Goal: Check status: Check status

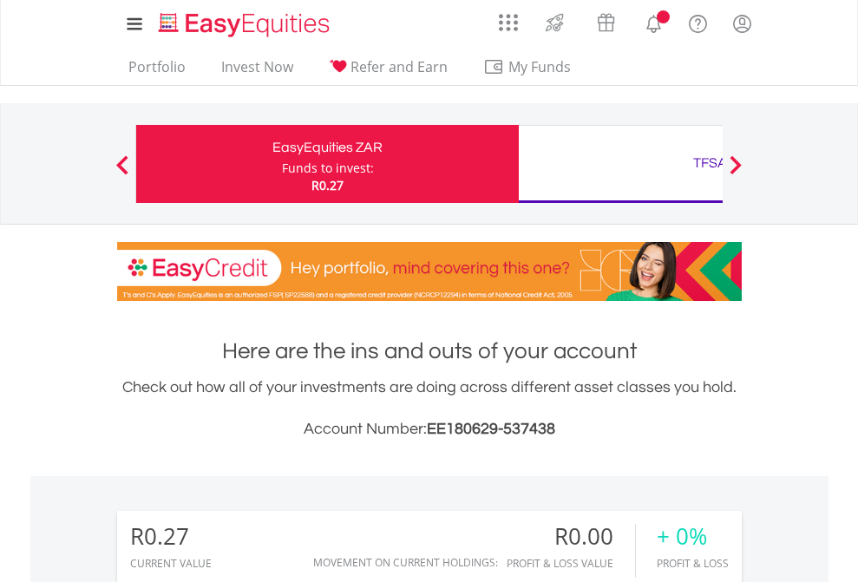
scroll to position [167, 273]
click at [282, 164] on div "Funds to invest:" at bounding box center [328, 168] width 92 height 17
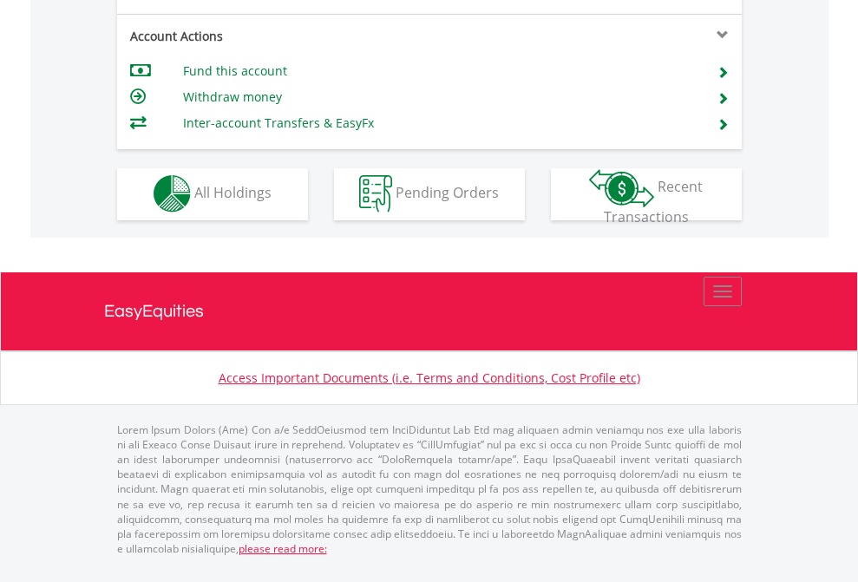
scroll to position [1623, 0]
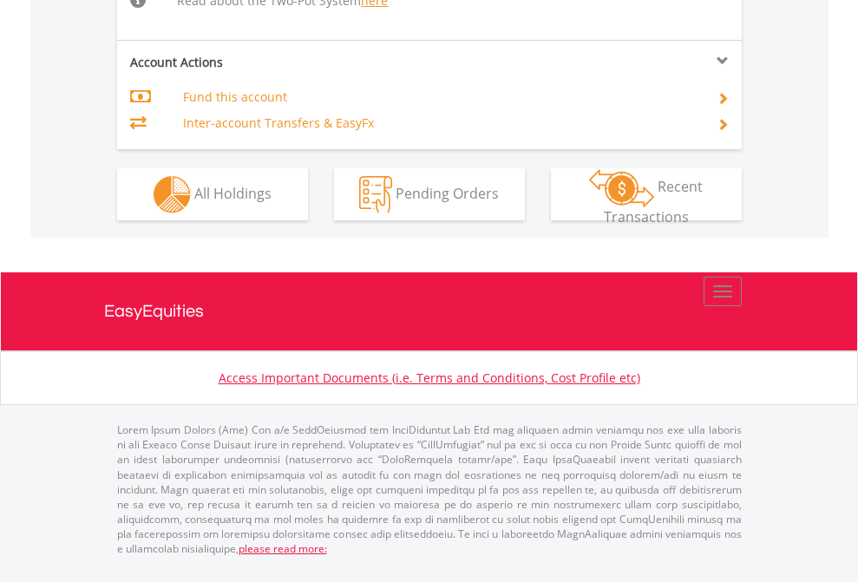
scroll to position [1835, 0]
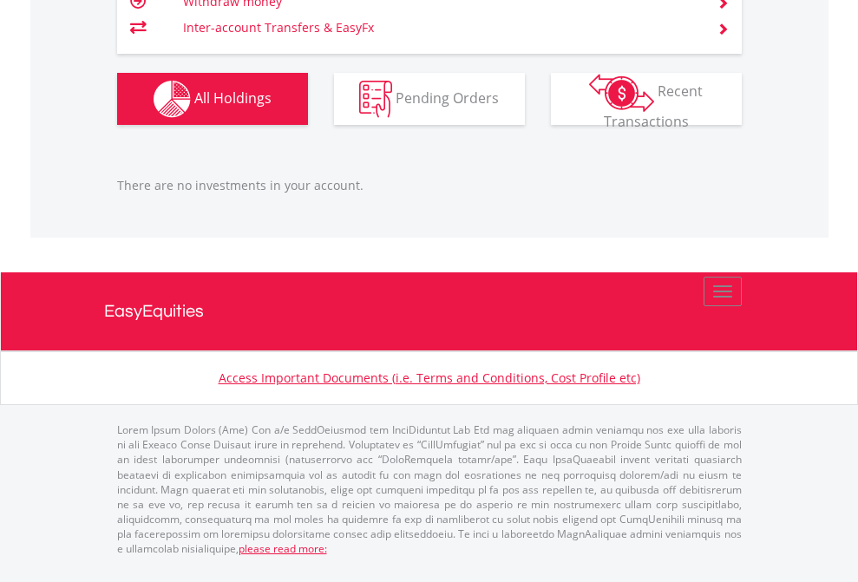
scroll to position [167, 273]
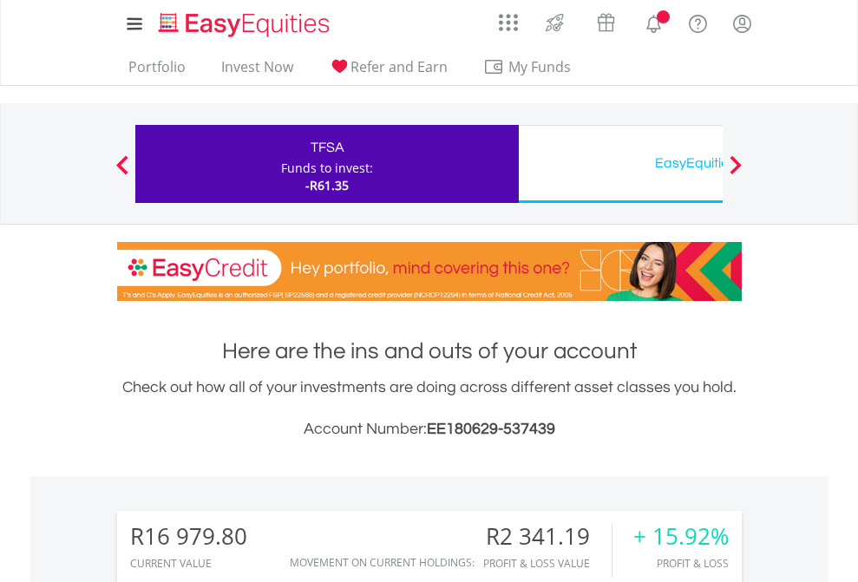
scroll to position [167, 273]
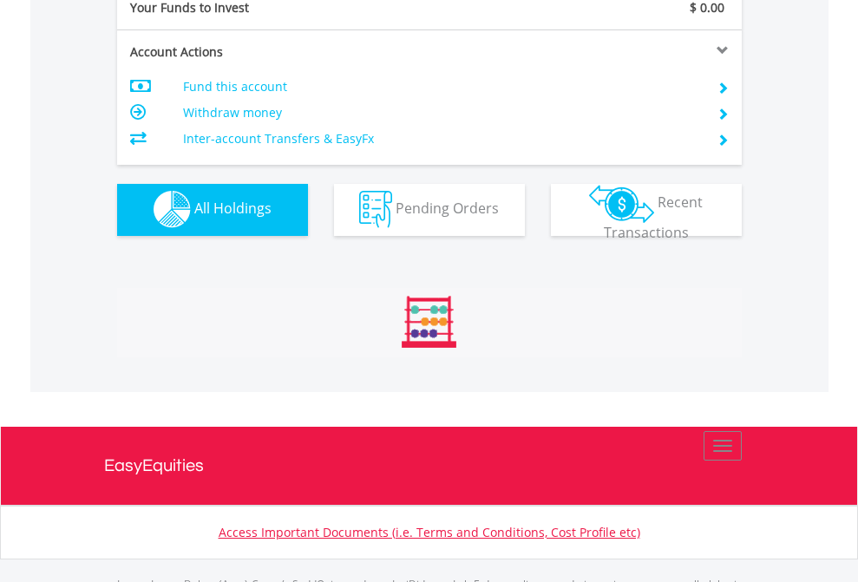
scroll to position [1718, 0]
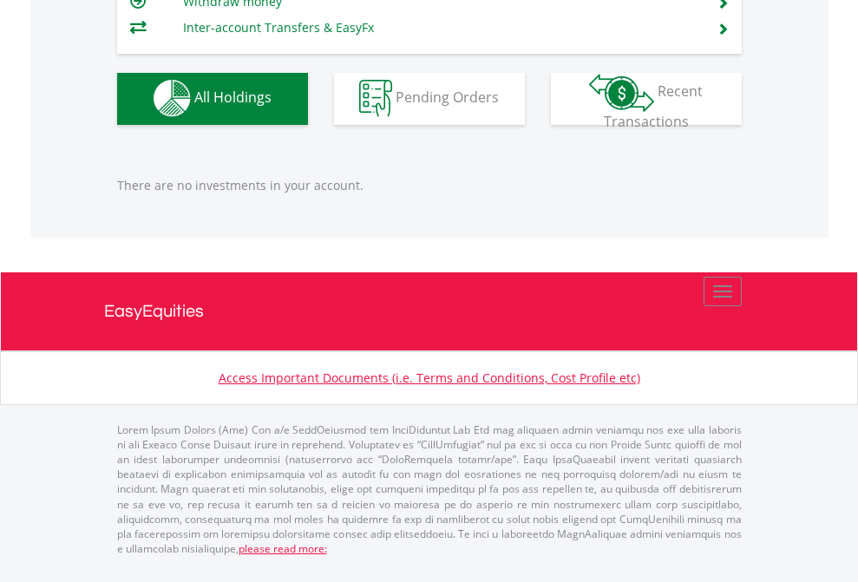
scroll to position [167, 273]
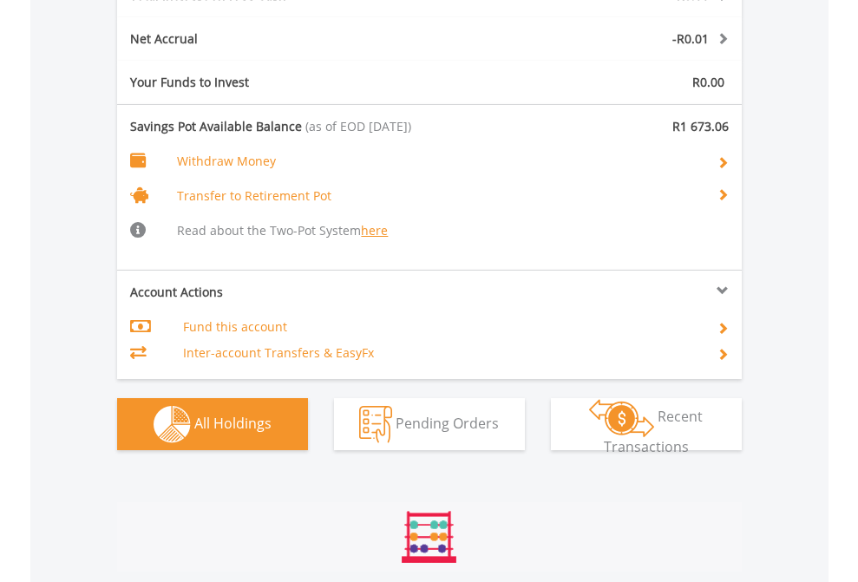
scroll to position [167, 273]
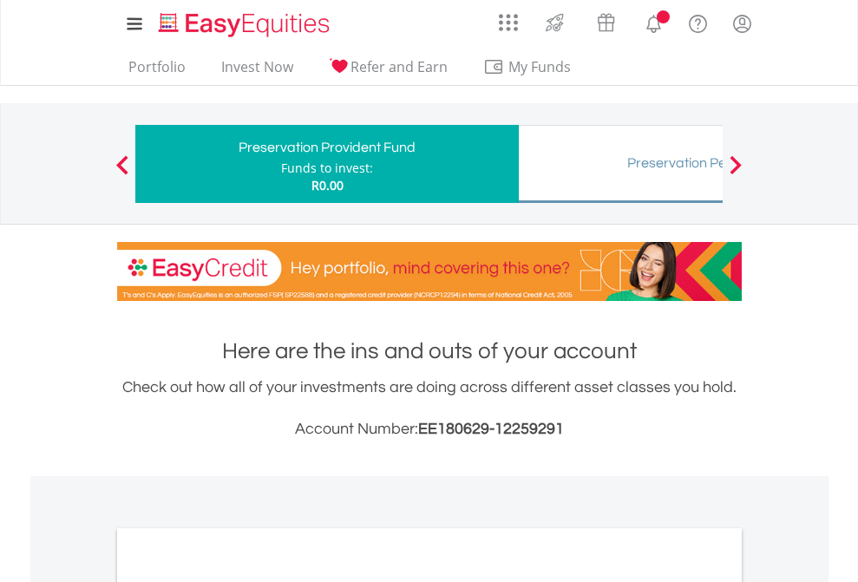
scroll to position [1043, 0]
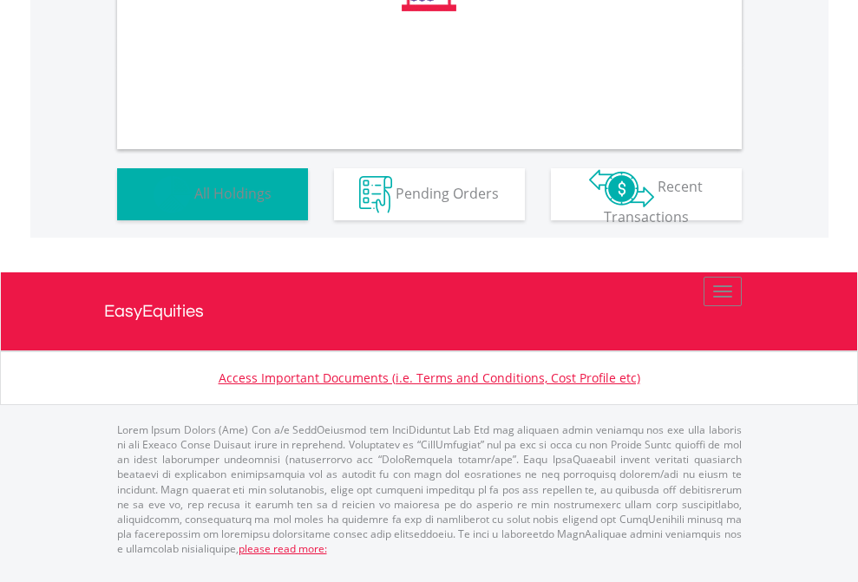
click at [194, 202] on span "All Holdings" at bounding box center [232, 192] width 77 height 19
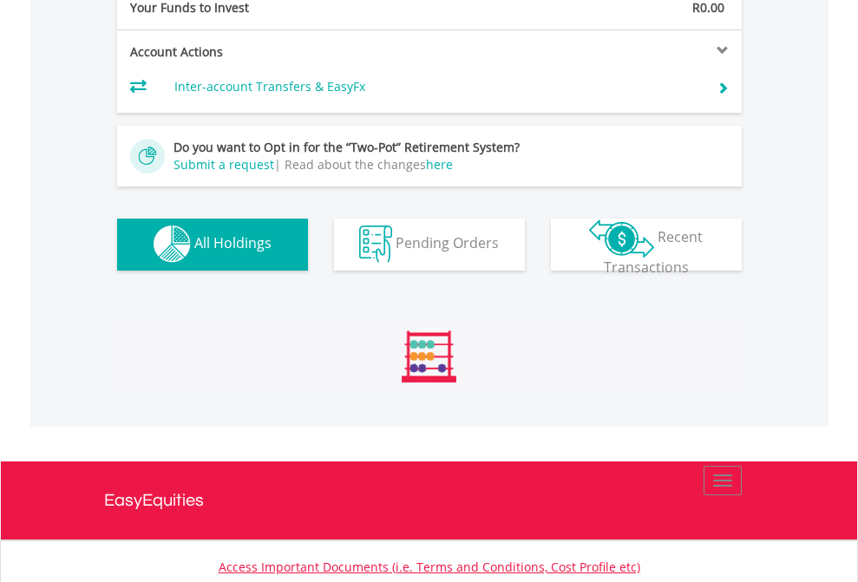
scroll to position [1718, 0]
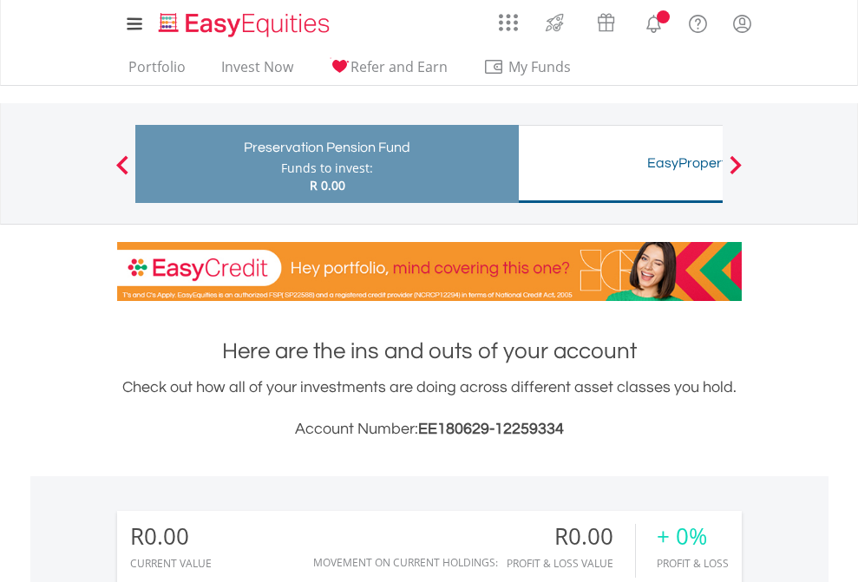
scroll to position [167, 273]
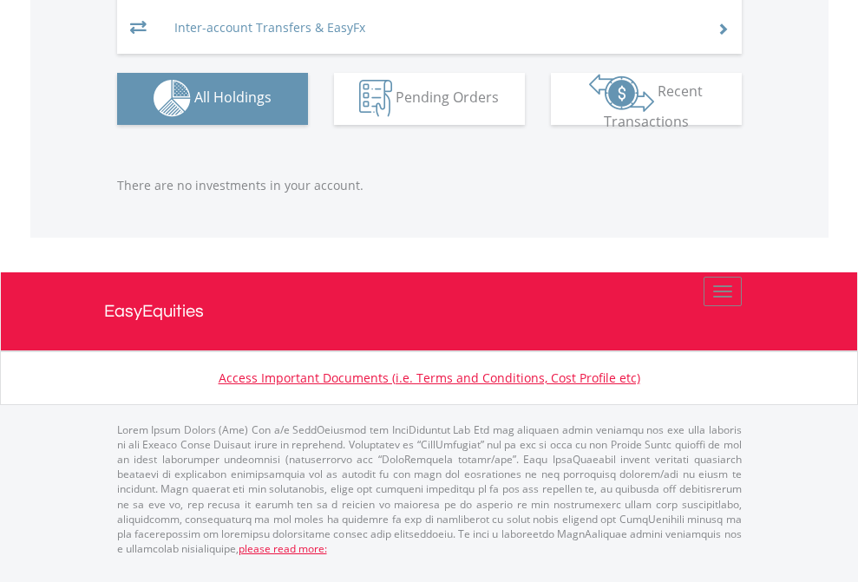
scroll to position [1718, 0]
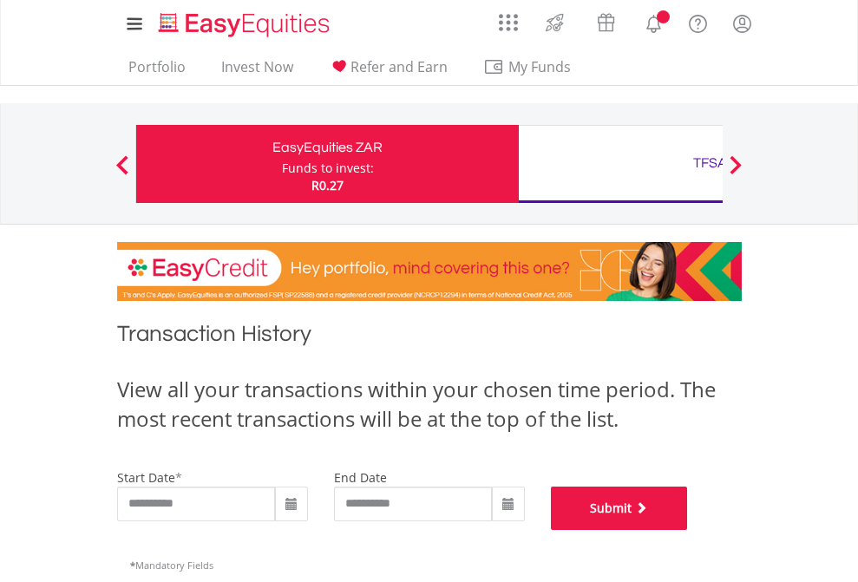
click at [688, 530] on button "Submit" at bounding box center [619, 508] width 137 height 43
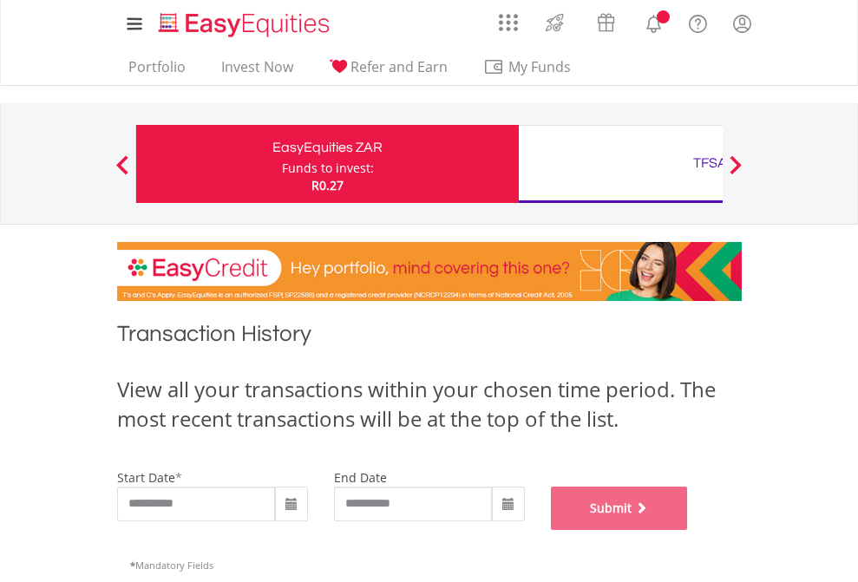
scroll to position [704, 0]
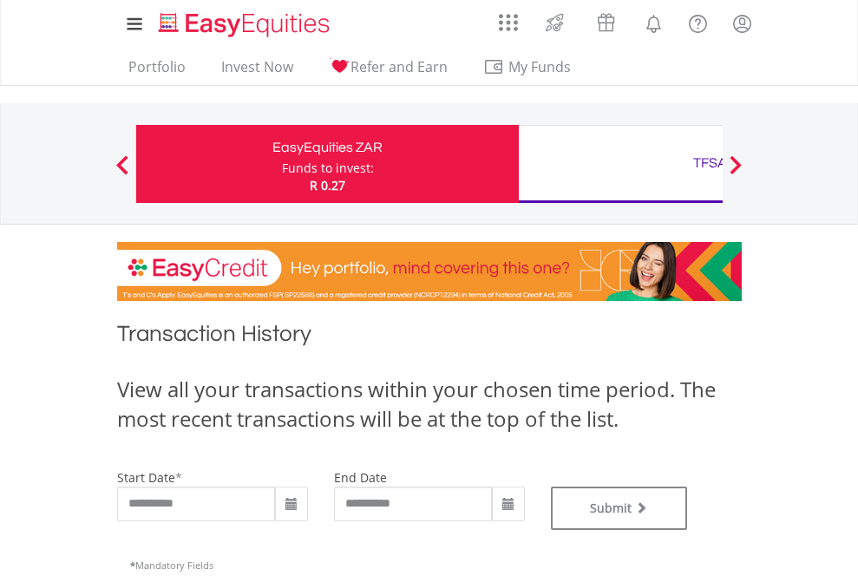
click at [621, 164] on div "TFSA" at bounding box center [710, 163] width 362 height 24
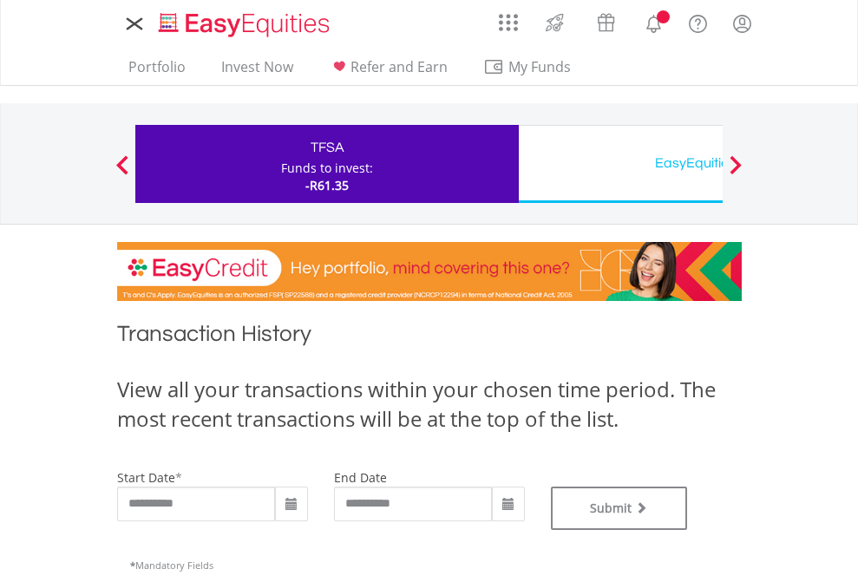
type input "**********"
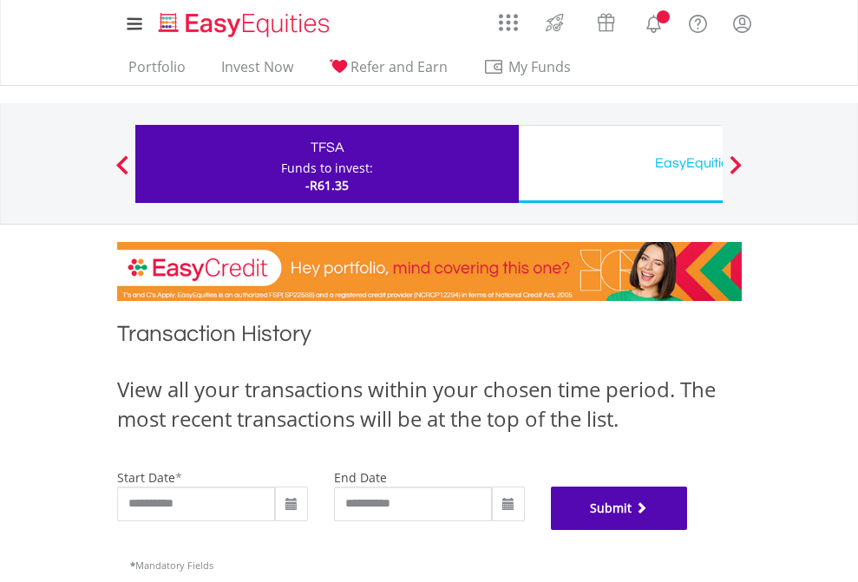
click at [688, 530] on button "Submit" at bounding box center [619, 508] width 137 height 43
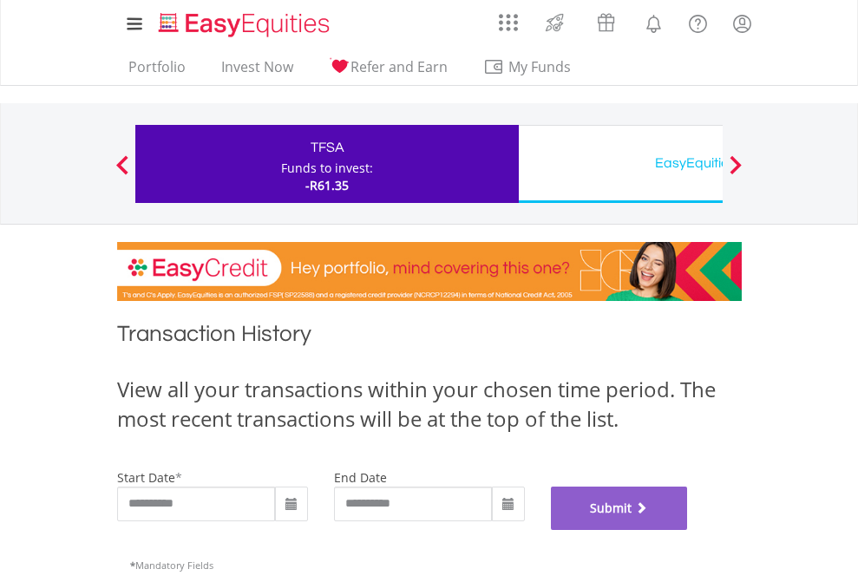
scroll to position [704, 0]
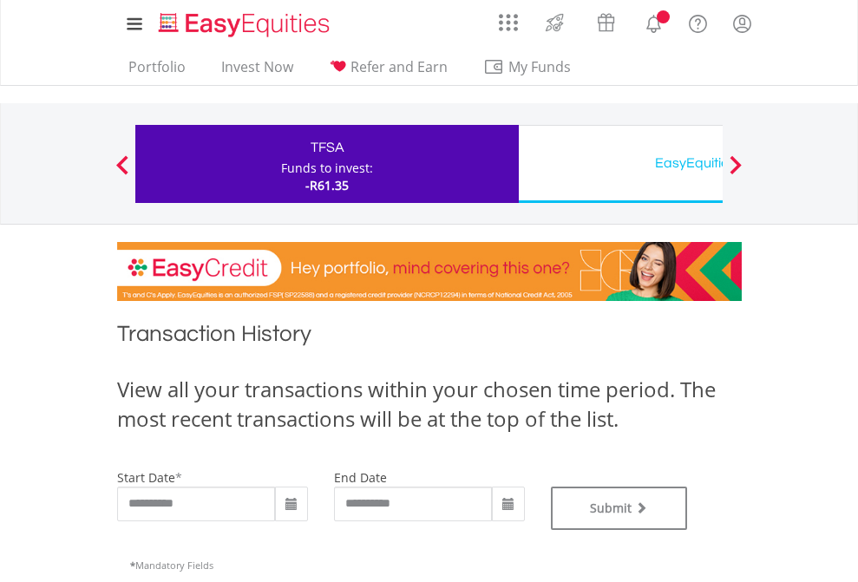
click at [621, 164] on div "EasyEquities USD" at bounding box center [710, 163] width 362 height 24
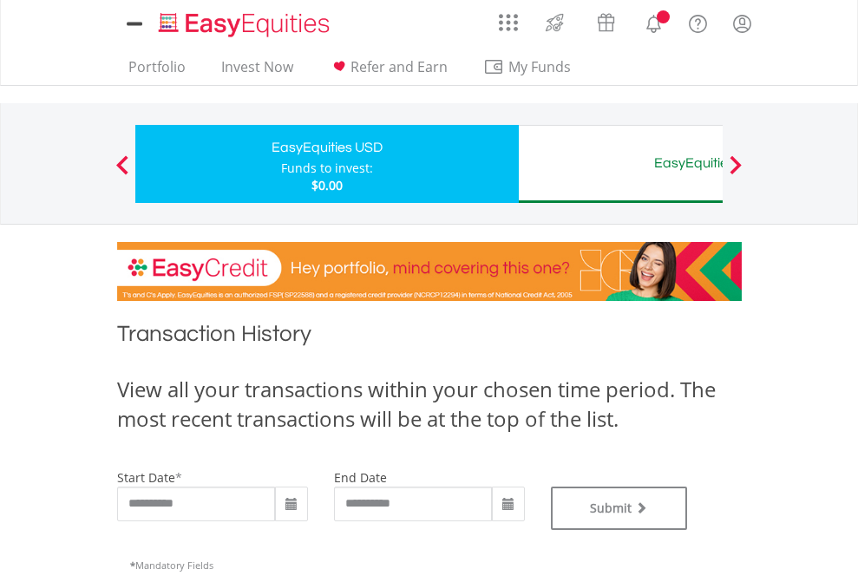
type input "**********"
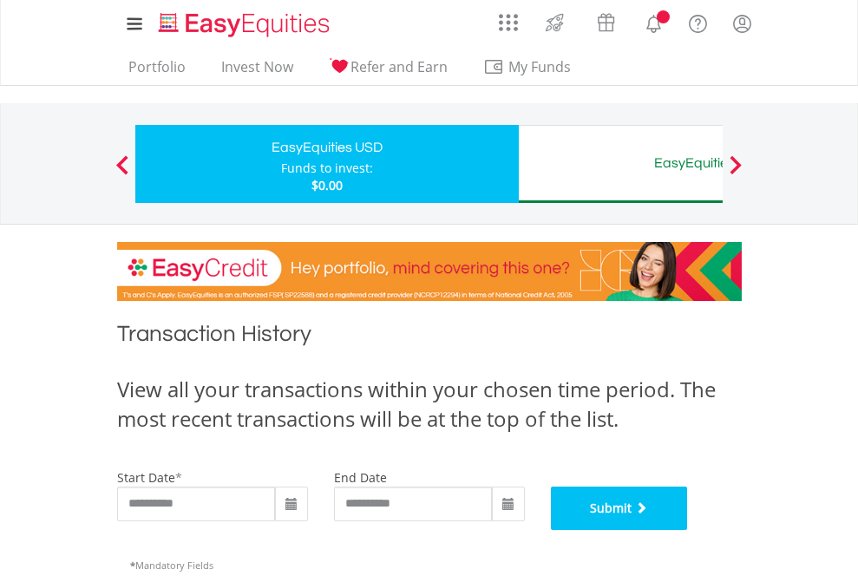
click at [688, 530] on button "Submit" at bounding box center [619, 508] width 137 height 43
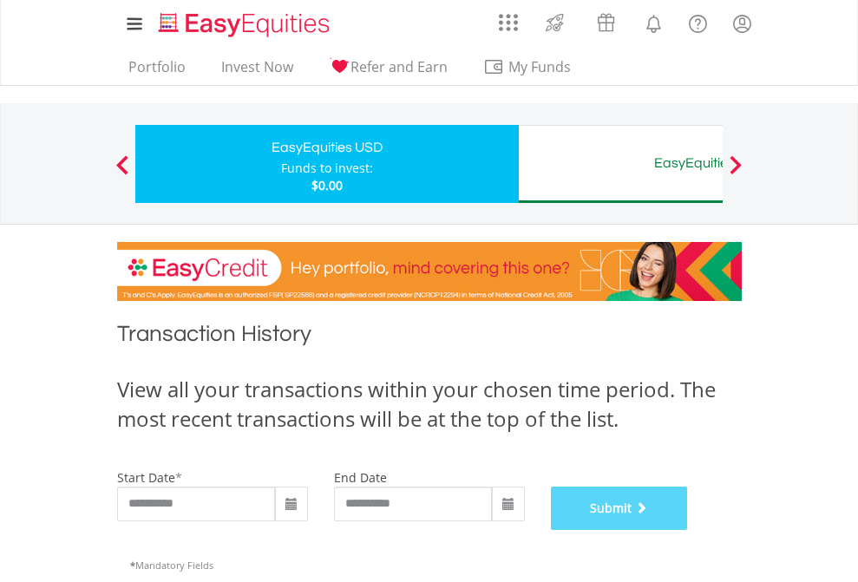
scroll to position [704, 0]
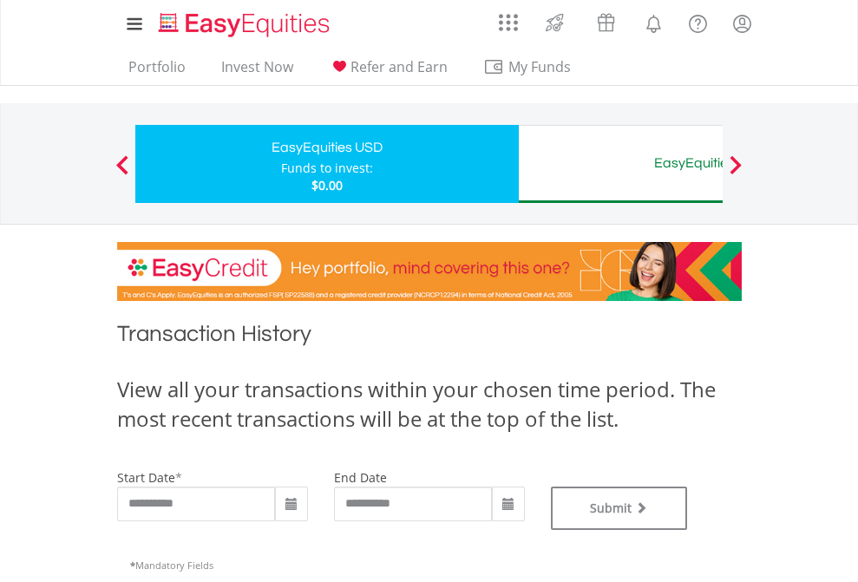
click at [621, 164] on div "EasyEquities AUD" at bounding box center [710, 163] width 362 height 24
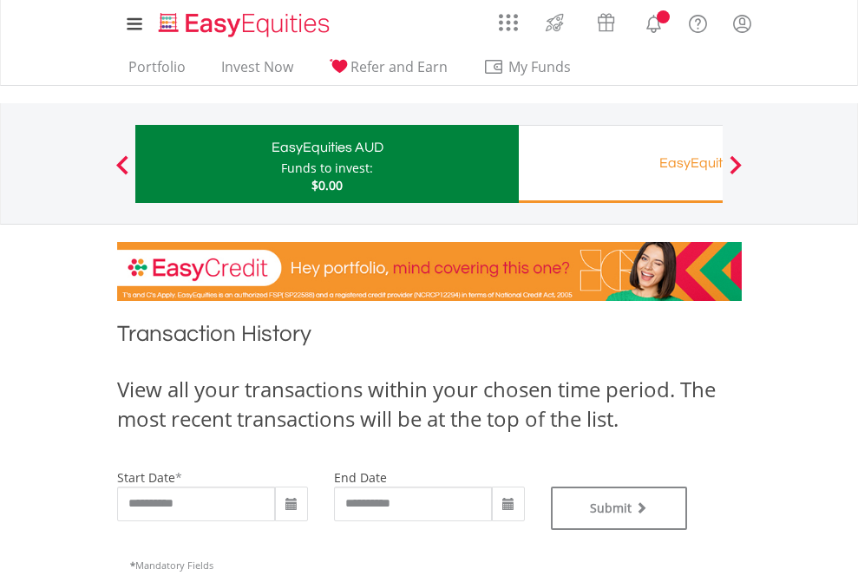
type input "**********"
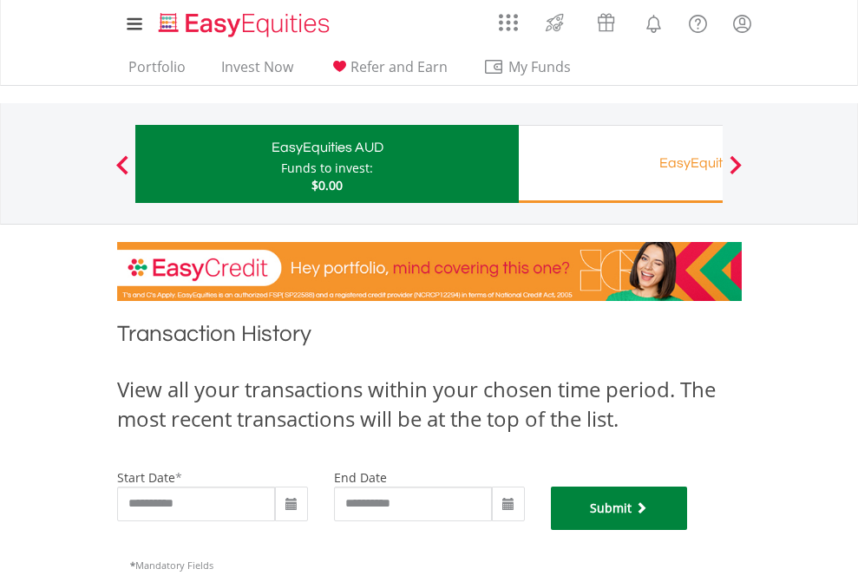
click at [688, 530] on button "Submit" at bounding box center [619, 508] width 137 height 43
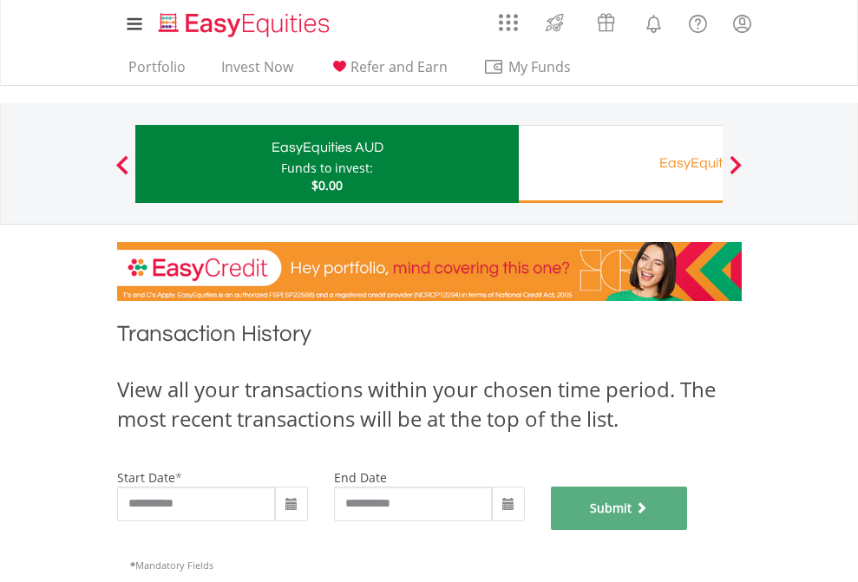
scroll to position [704, 0]
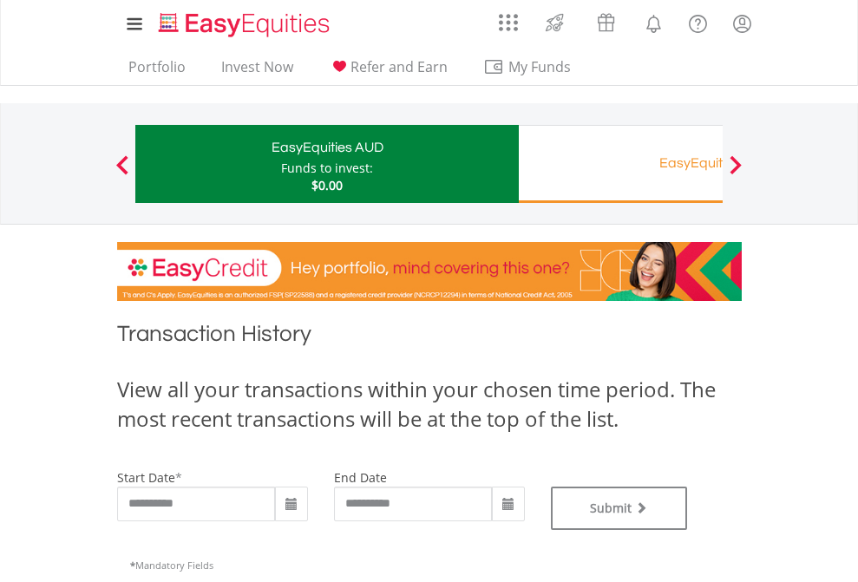
click at [621, 164] on div "EasyEquities RA" at bounding box center [710, 163] width 362 height 24
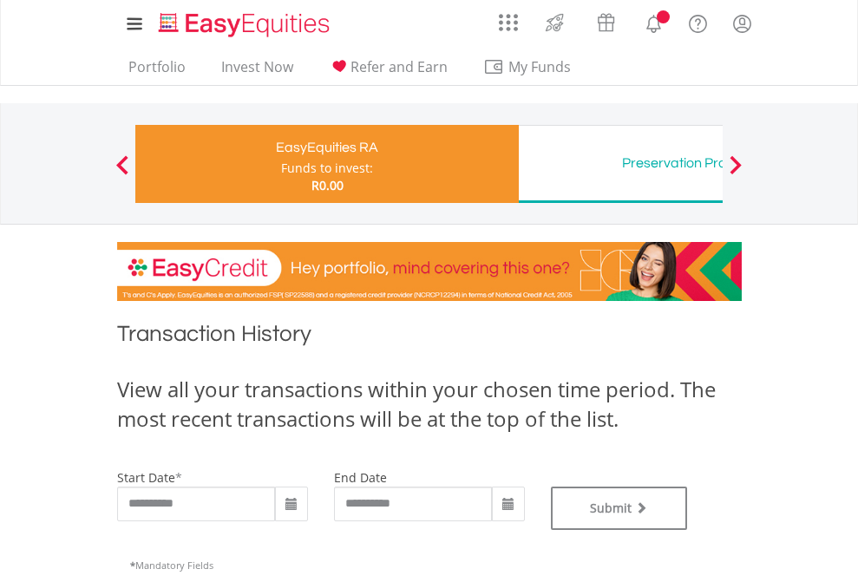
type input "**********"
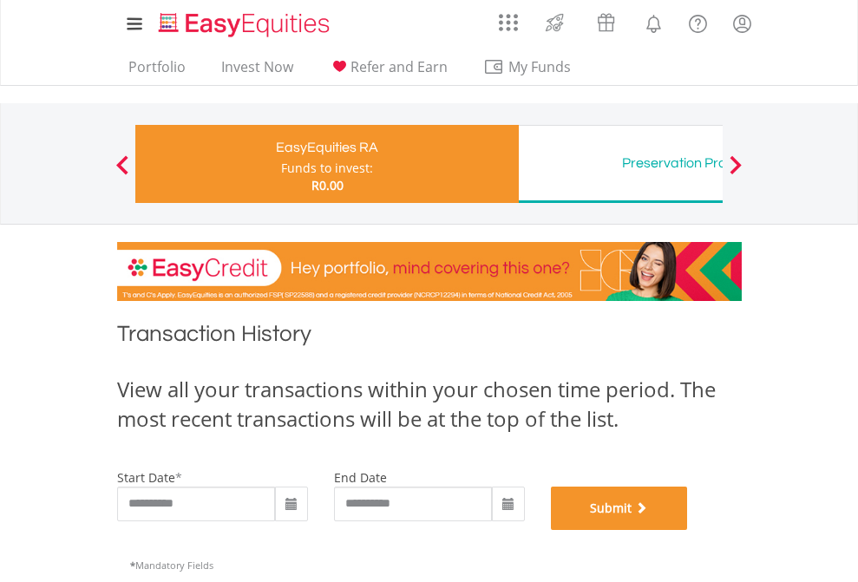
click at [688, 530] on button "Submit" at bounding box center [619, 508] width 137 height 43
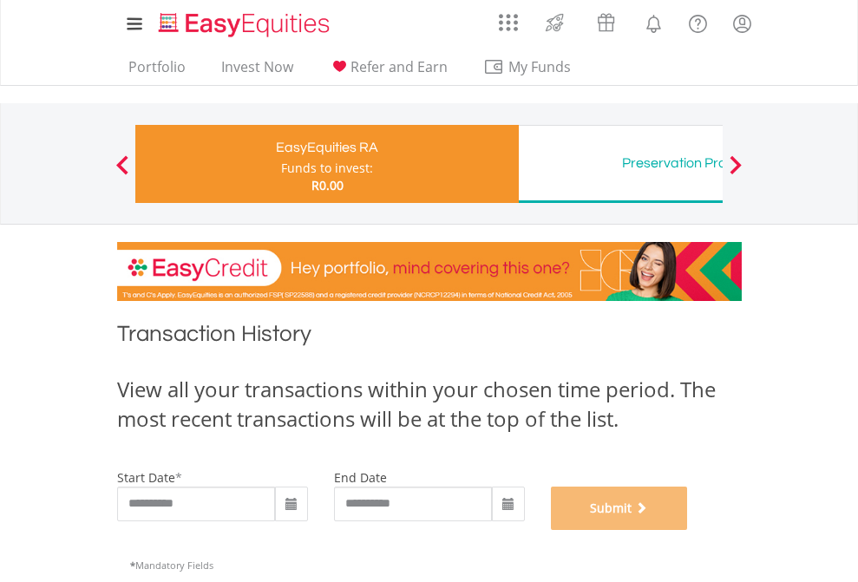
scroll to position [704, 0]
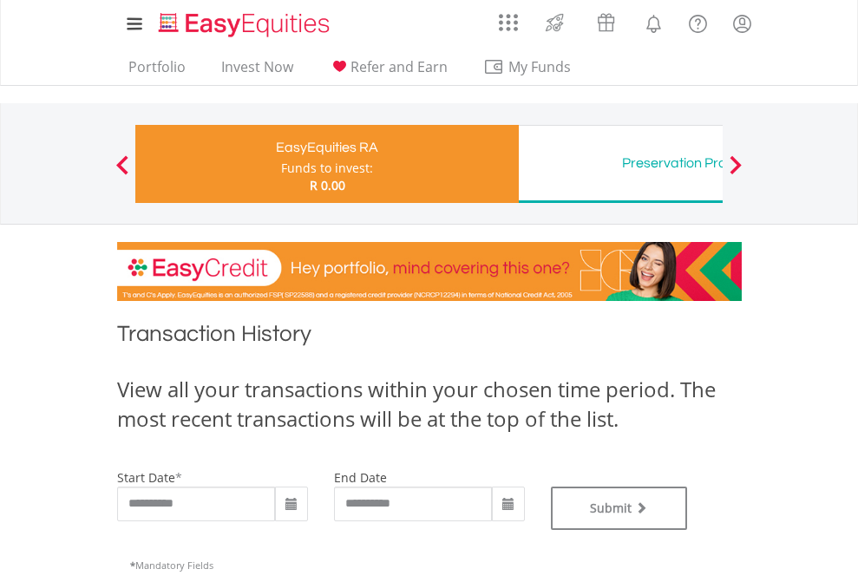
click at [621, 164] on div "Preservation Provident Fund" at bounding box center [710, 163] width 362 height 24
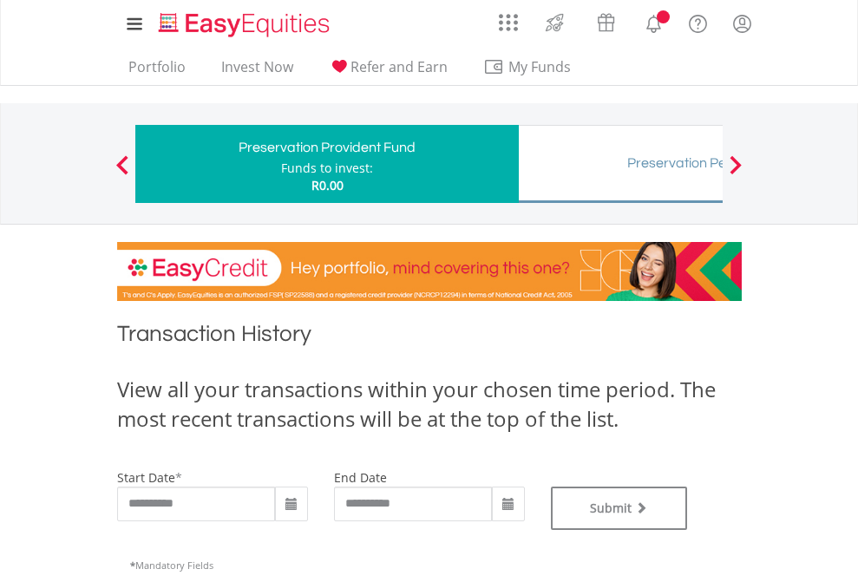
type input "**********"
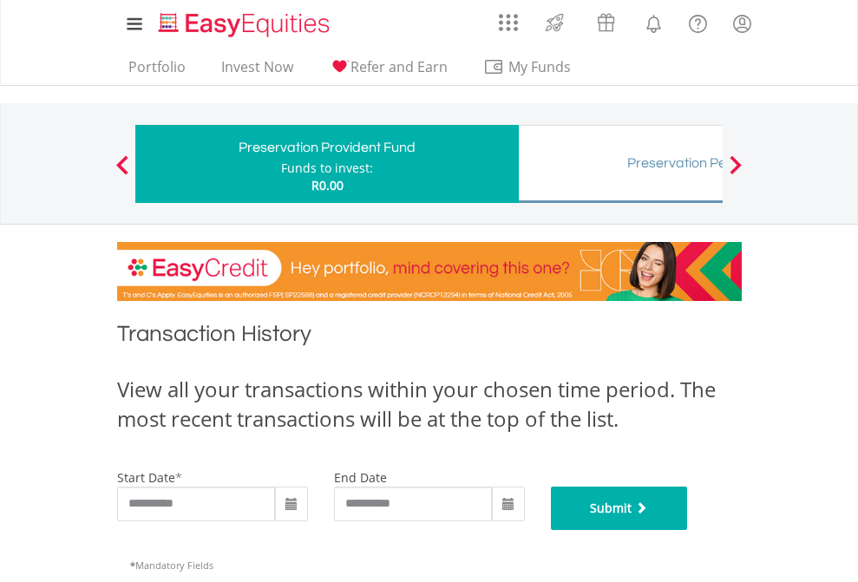
click at [688, 530] on button "Submit" at bounding box center [619, 508] width 137 height 43
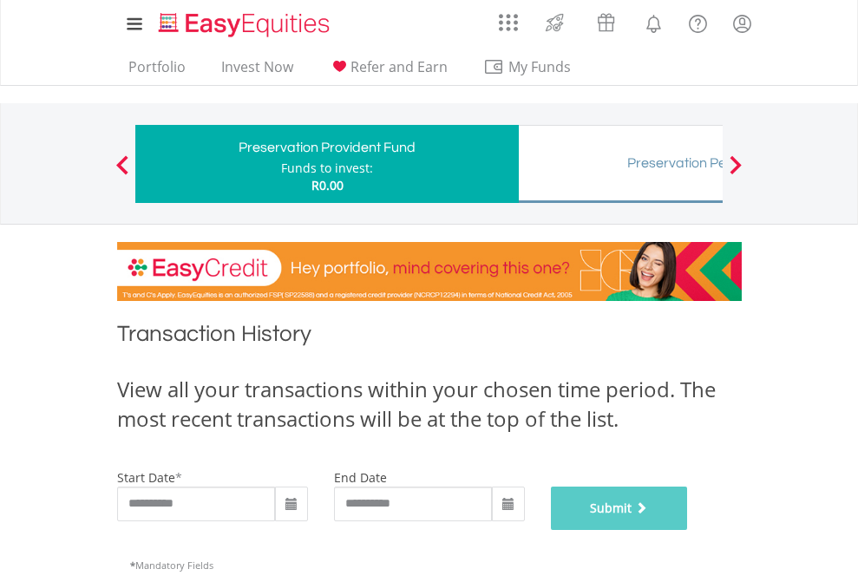
scroll to position [704, 0]
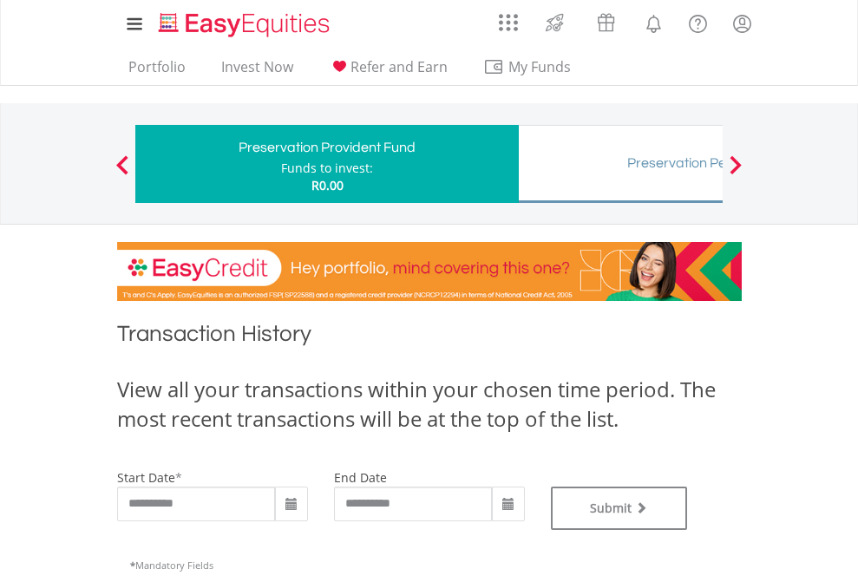
click at [621, 164] on div "Preservation Pension Fund" at bounding box center [710, 163] width 362 height 24
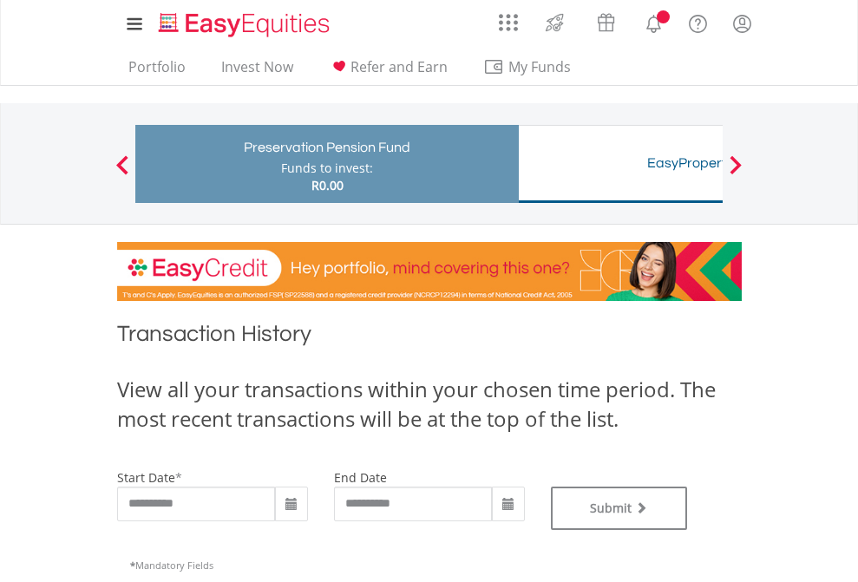
type input "**********"
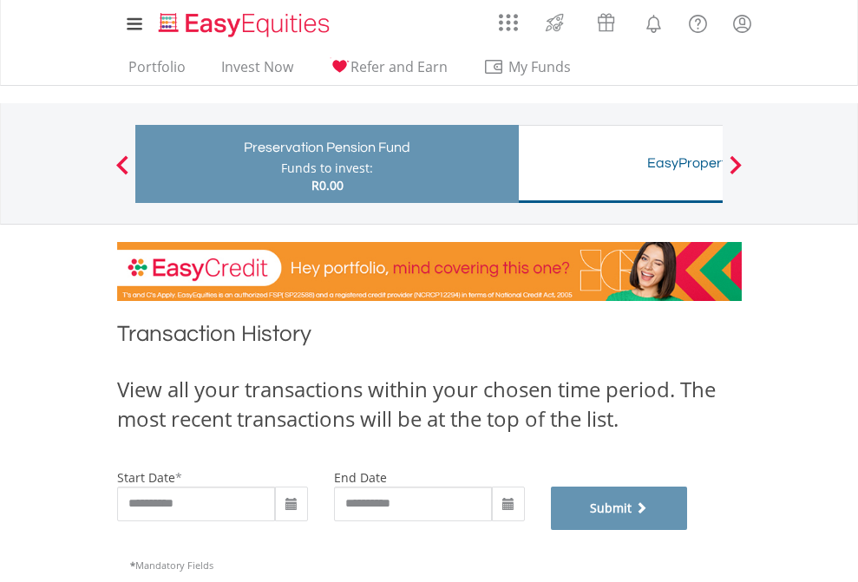
click at [688, 530] on button "Submit" at bounding box center [619, 508] width 137 height 43
